Goal: Information Seeking & Learning: Learn about a topic

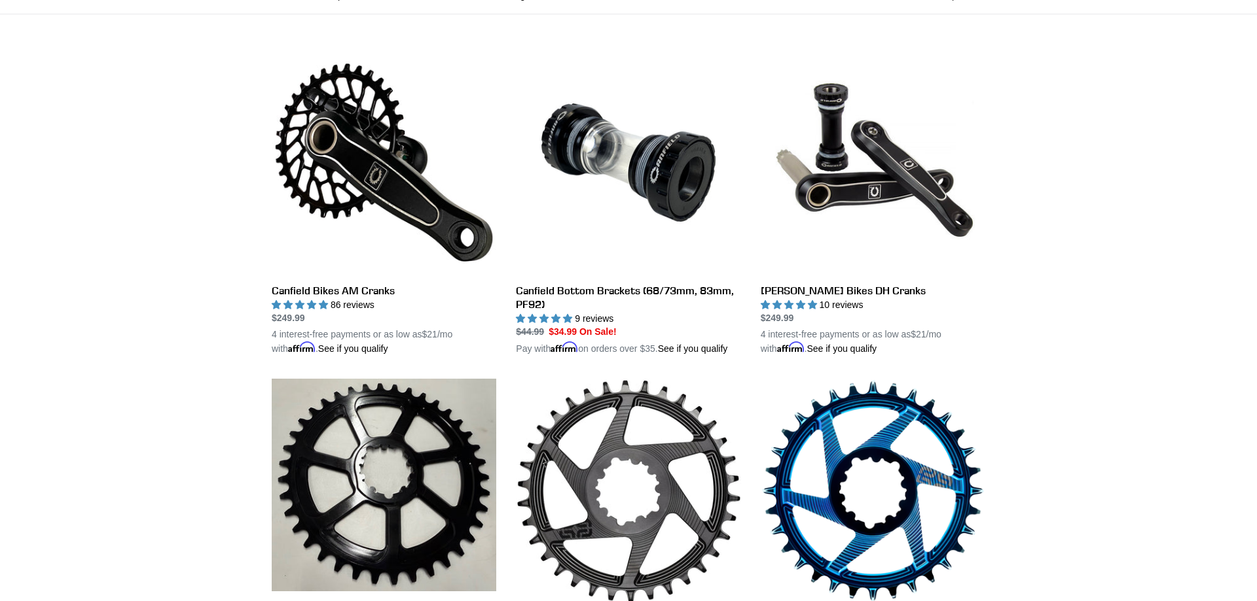
scroll to position [334, 0]
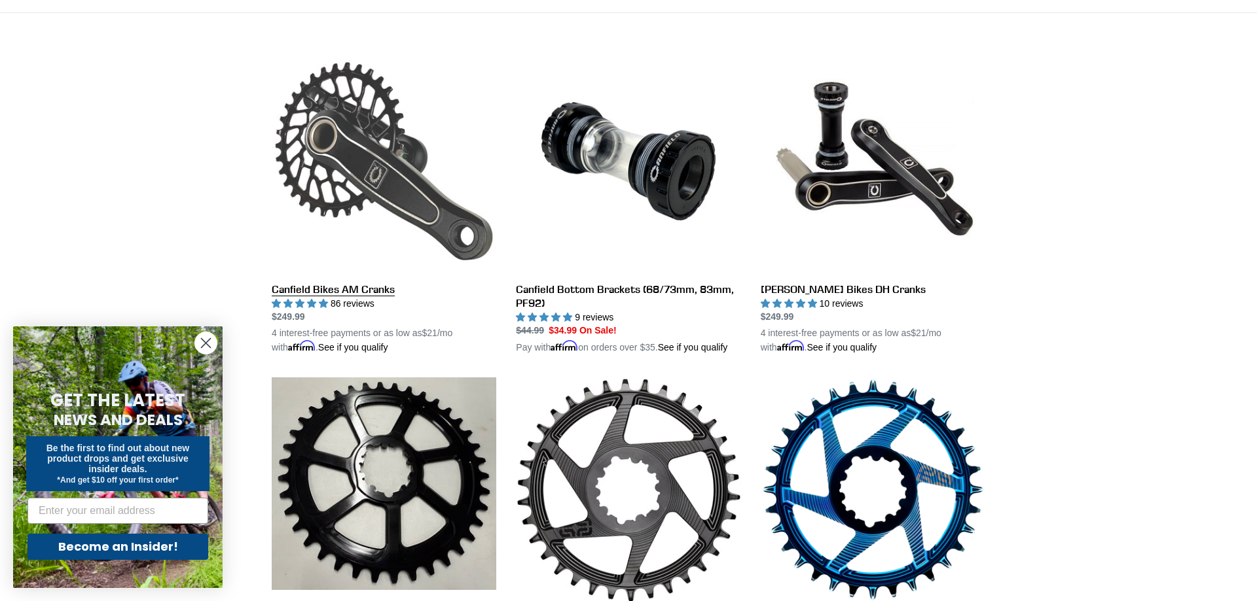
click at [336, 123] on link "Canfield Bikes AM Cranks" at bounding box center [384, 202] width 224 height 306
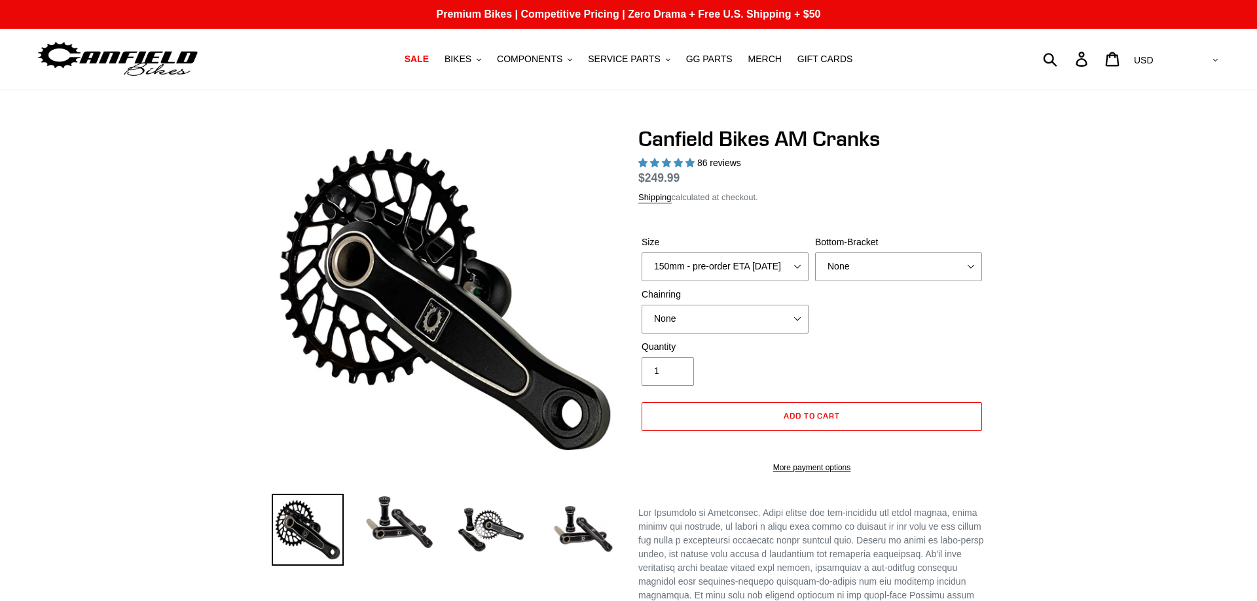
select select "highest-rating"
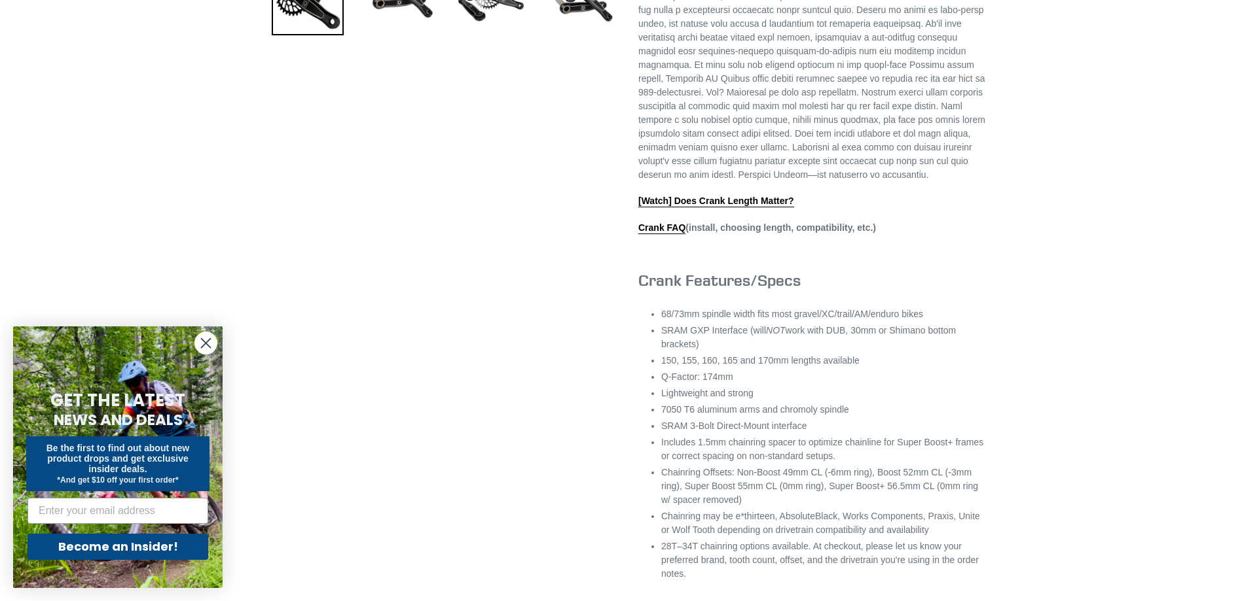
scroll to position [401, 0]
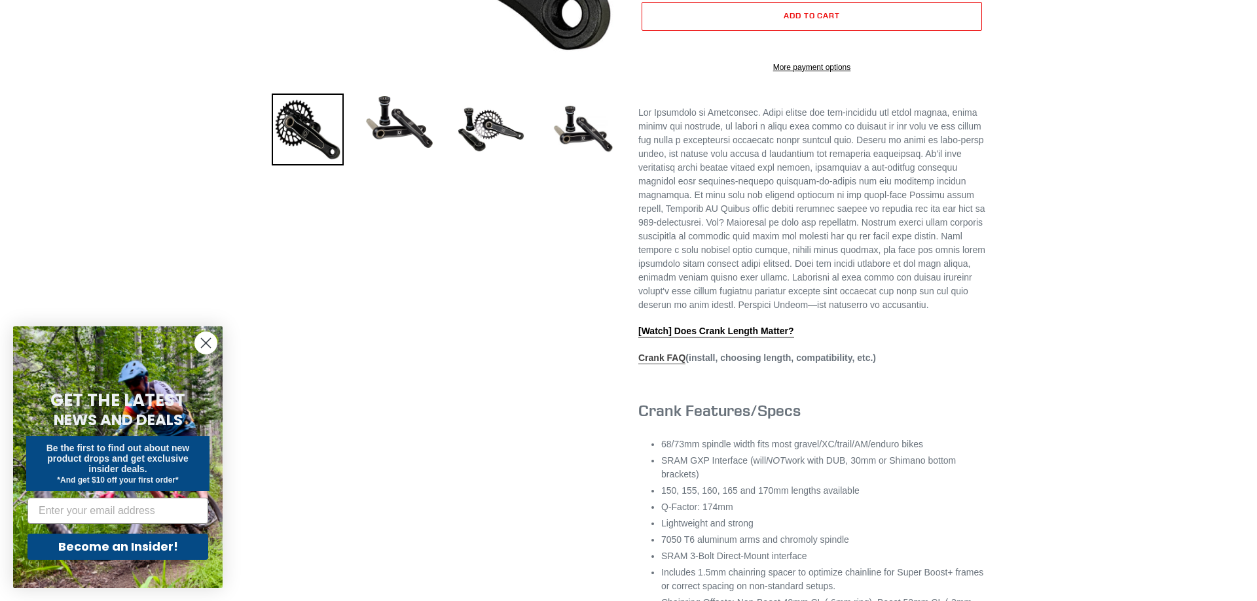
click at [646, 365] on link "Crank FAQ" at bounding box center [661, 359] width 47 height 12
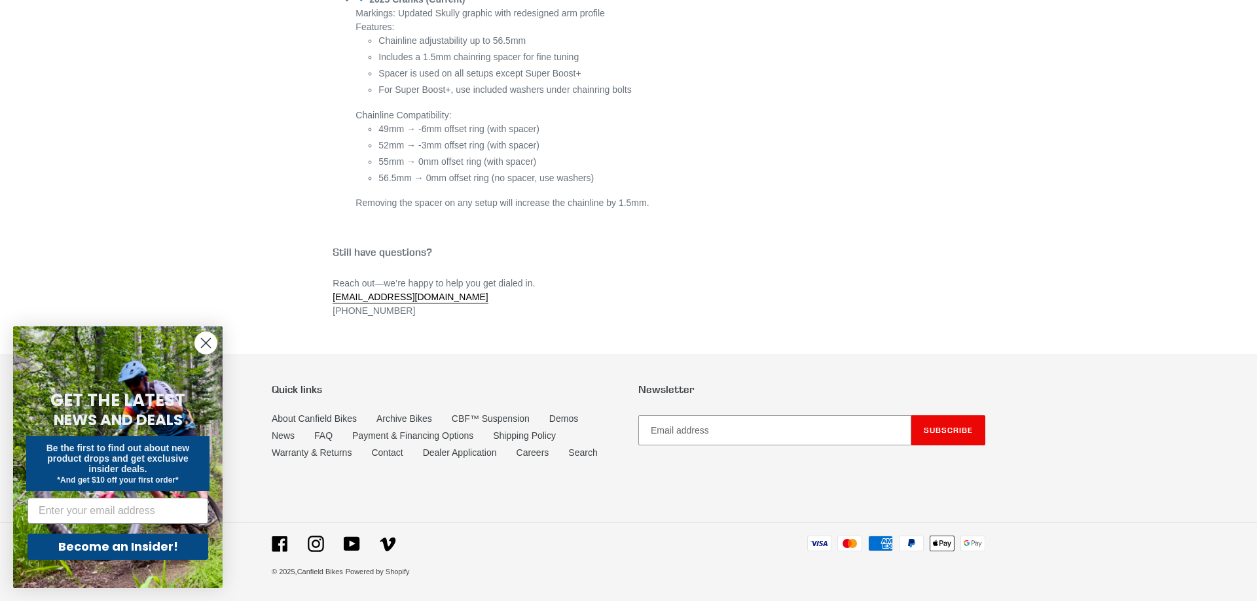
scroll to position [5082, 0]
